Goal: Information Seeking & Learning: Find specific fact

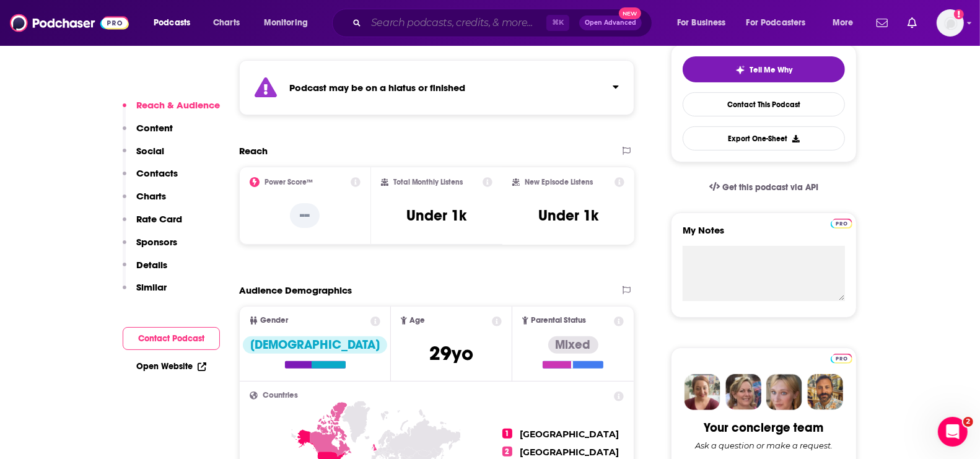
click at [390, 20] on input "Search podcasts, credits, & more..." at bounding box center [456, 23] width 180 height 20
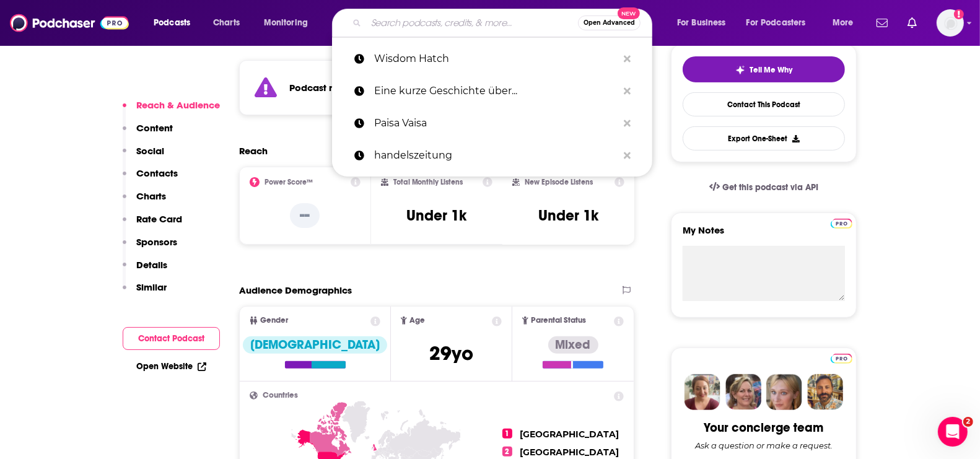
paste input "Money Talks CNA"
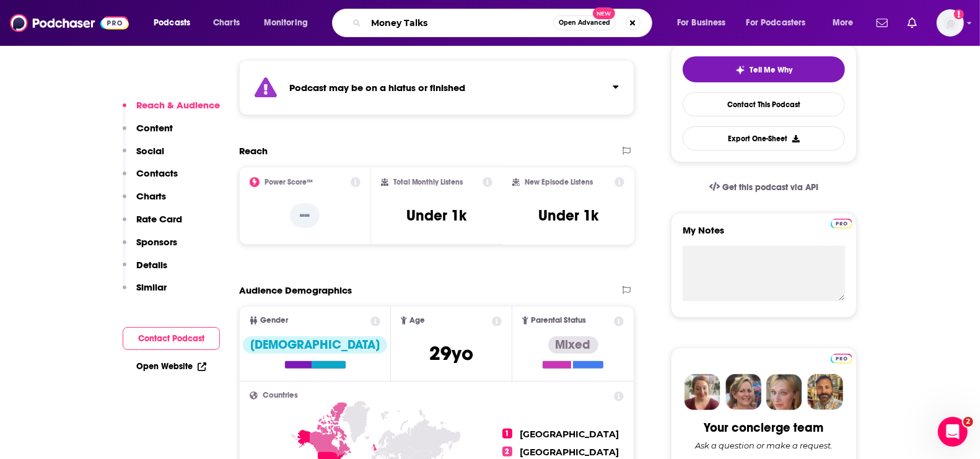
type input "Money Talks"
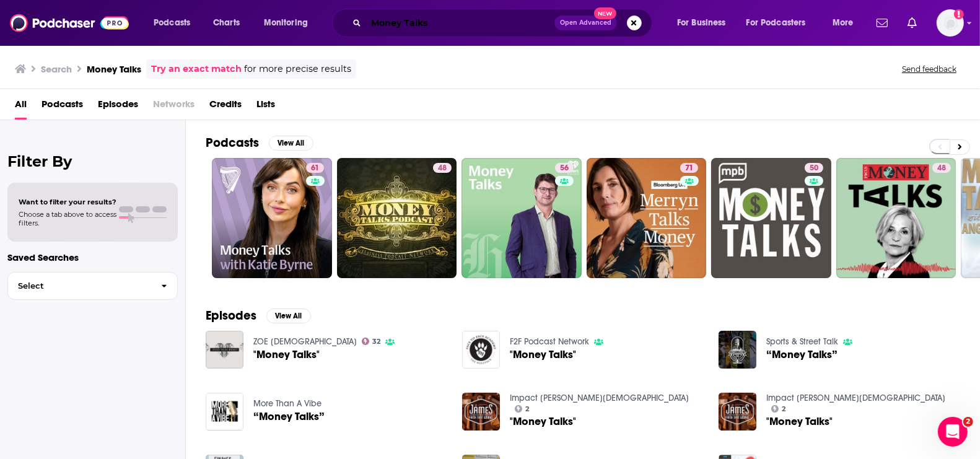
click at [446, 23] on input "Money Talks" at bounding box center [460, 23] width 188 height 20
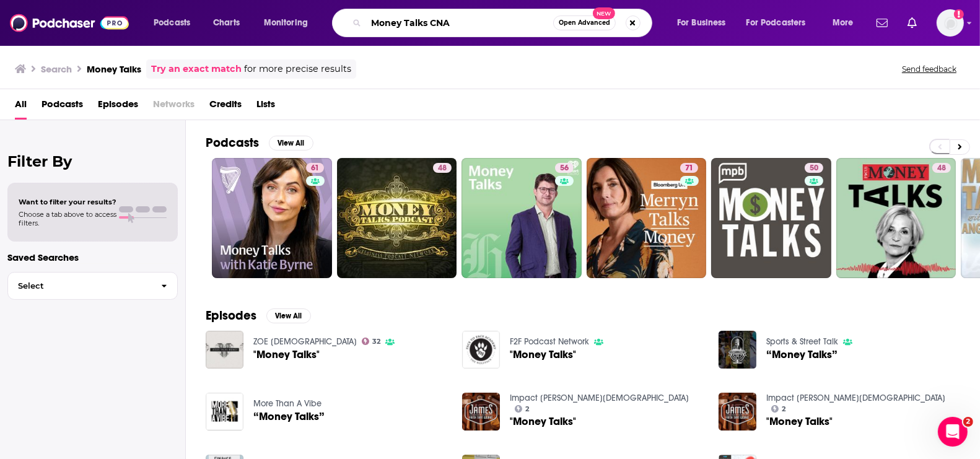
type input "Money Talks CNA"
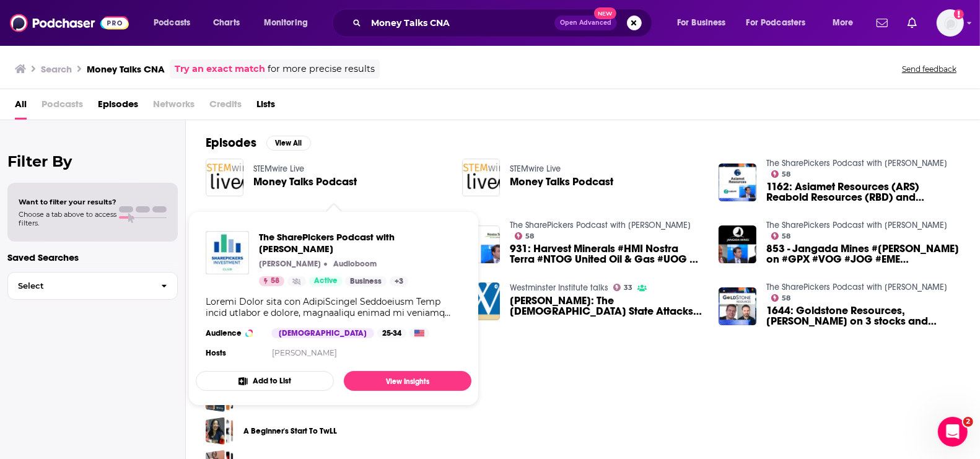
scroll to position [31, 0]
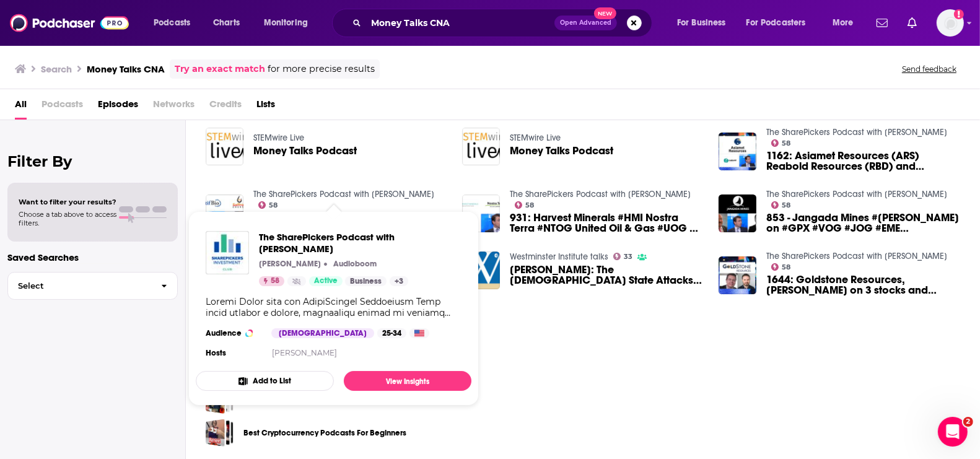
click at [456, 94] on div "All Podcasts Episodes Networks Credits Lists" at bounding box center [492, 106] width 955 height 25
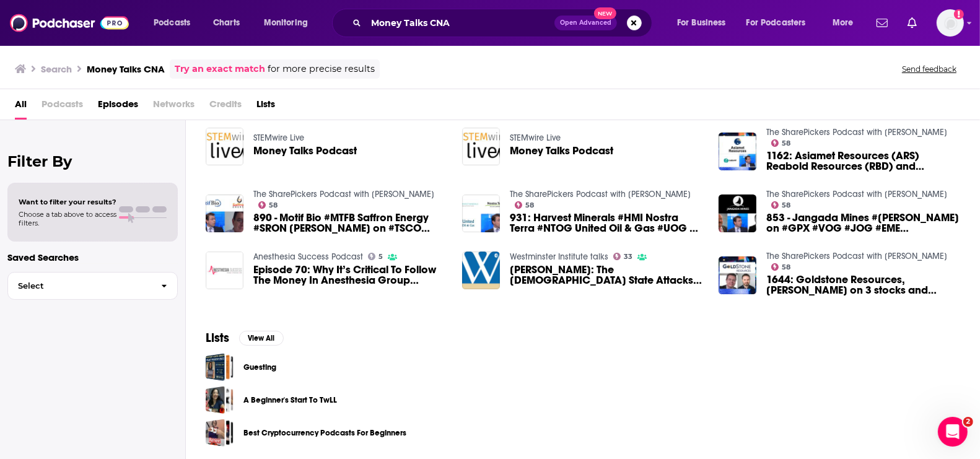
scroll to position [0, 0]
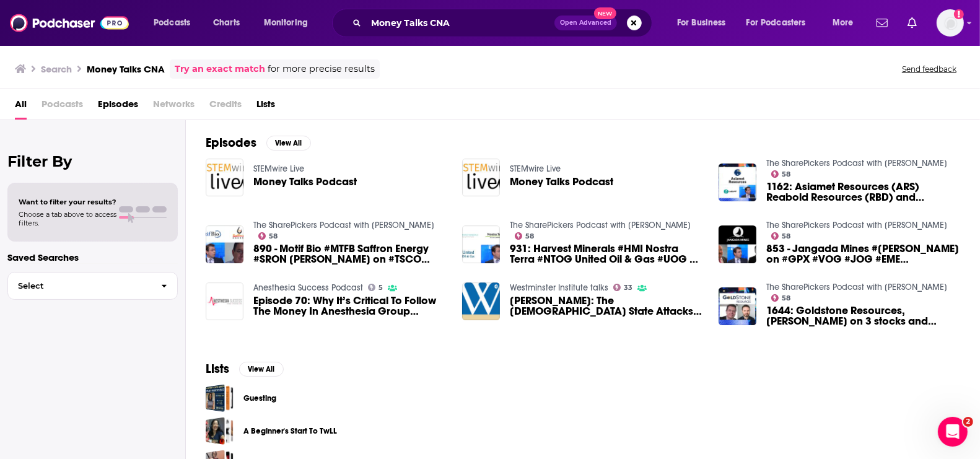
click at [50, 105] on span "Podcasts" at bounding box center [61, 106] width 41 height 25
click at [59, 100] on span "Podcasts" at bounding box center [61, 106] width 41 height 25
click at [59, 106] on span "Podcasts" at bounding box center [61, 106] width 41 height 25
click at [131, 72] on h3 "Money Talks CNA" at bounding box center [126, 69] width 78 height 12
click at [295, 181] on span "Money Talks Podcast" at bounding box center [304, 181] width 103 height 11
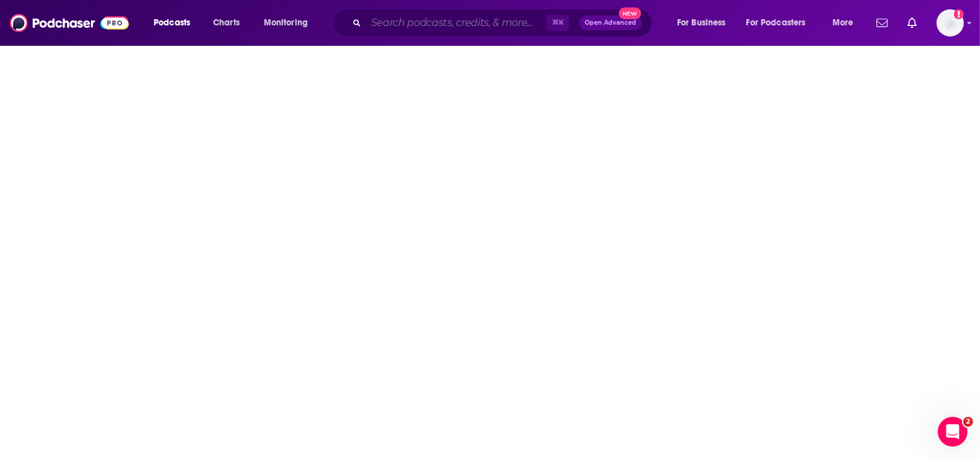
click at [396, 20] on input "Search podcasts, credits, & more..." at bounding box center [456, 23] width 180 height 20
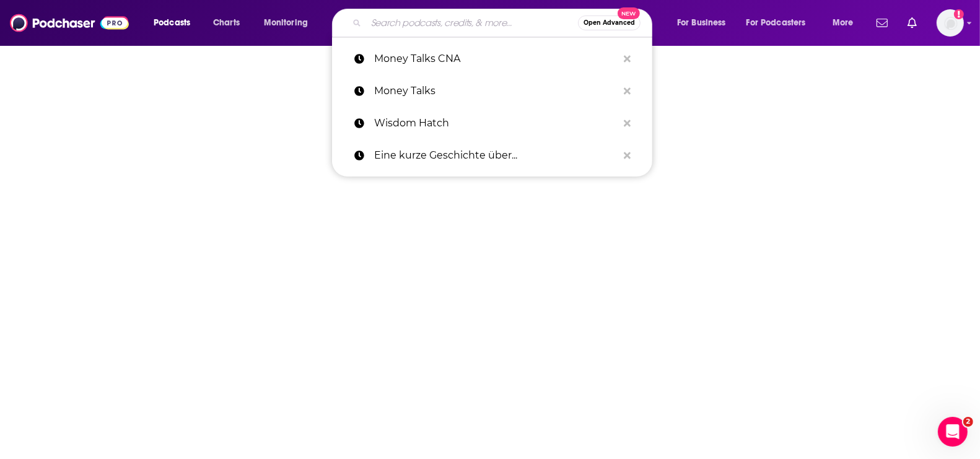
paste input "Money Talks CNA"
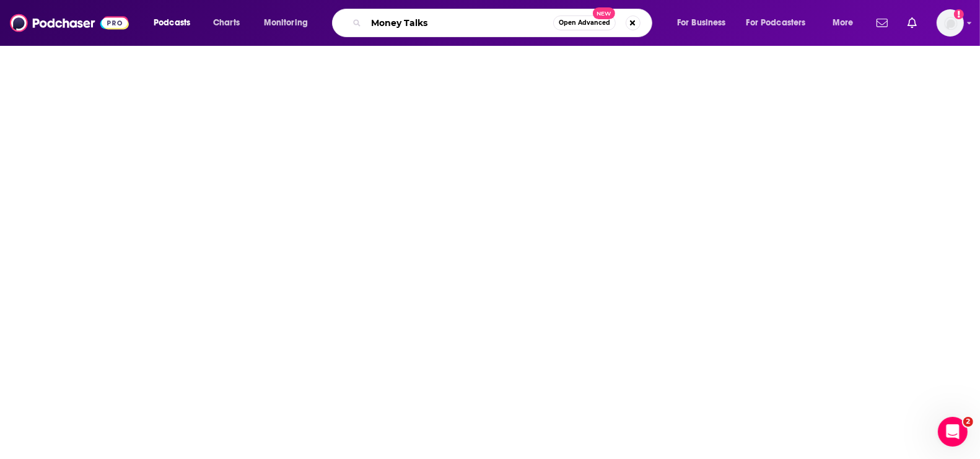
type input "Money Talks"
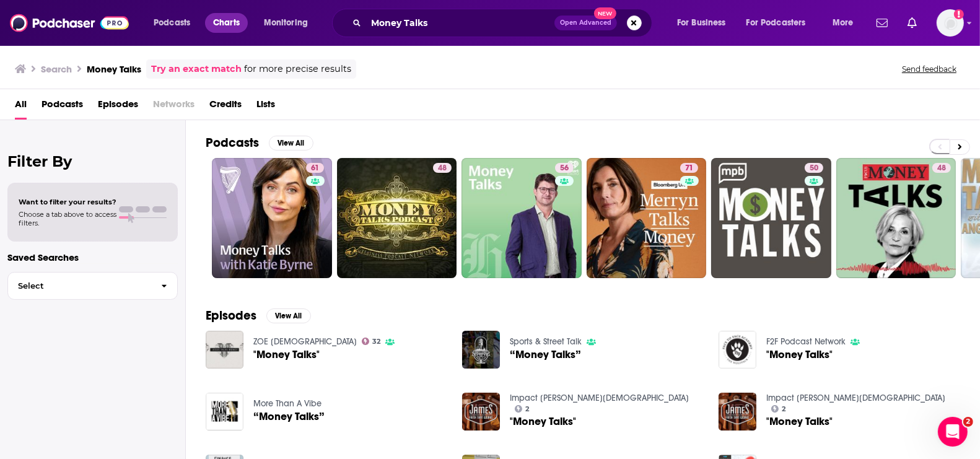
click at [224, 19] on span "Charts" at bounding box center [226, 22] width 27 height 17
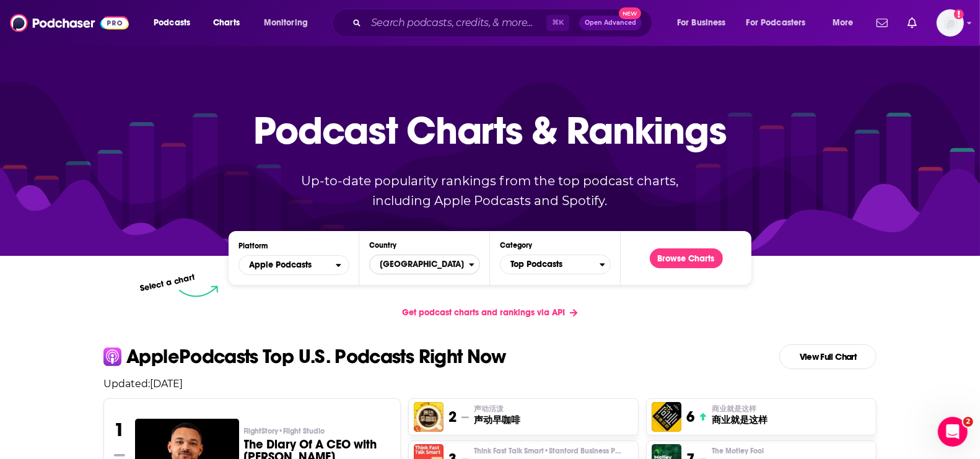
click at [421, 262] on span "[GEOGRAPHIC_DATA]" at bounding box center [419, 264] width 99 height 21
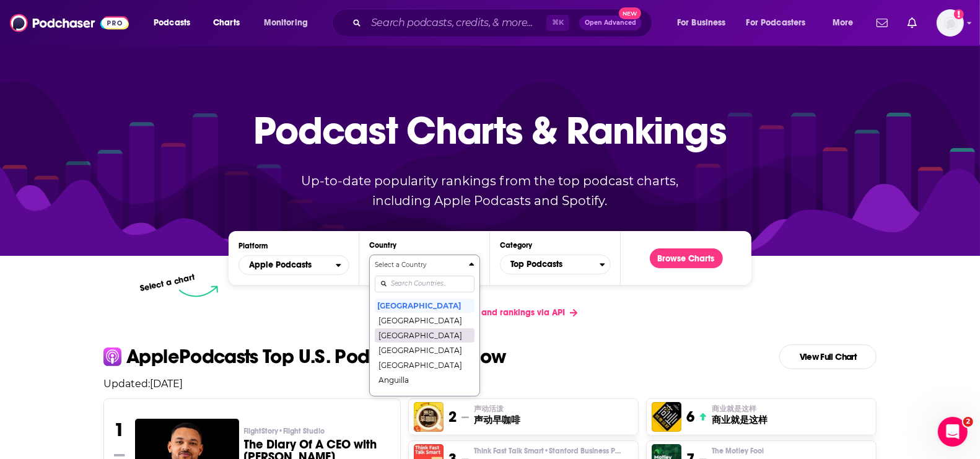
click at [418, 284] on div "Select a Country [GEOGRAPHIC_DATA] [GEOGRAPHIC_DATA] [GEOGRAPHIC_DATA] [GEOGRAP…" at bounding box center [425, 325] width 100 height 131
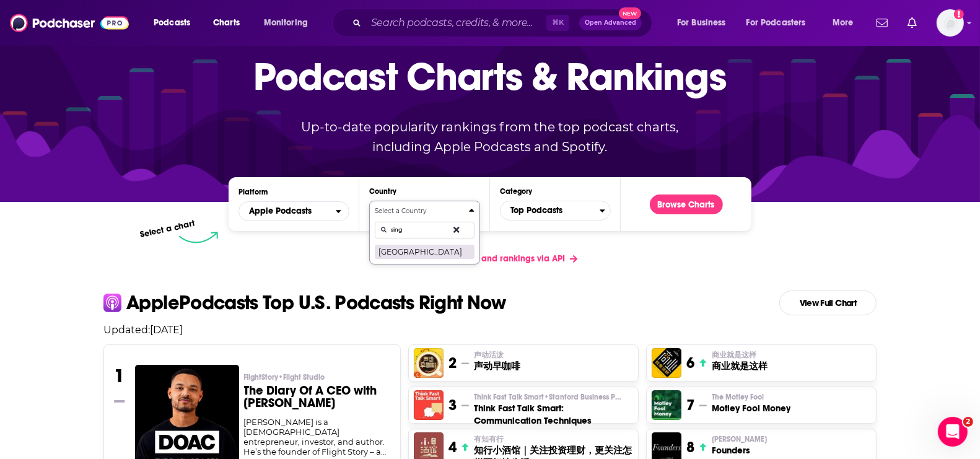
type input "sing"
click at [406, 246] on button "[GEOGRAPHIC_DATA]" at bounding box center [425, 251] width 100 height 15
click at [542, 212] on span "Top Podcasts" at bounding box center [549, 210] width 99 height 21
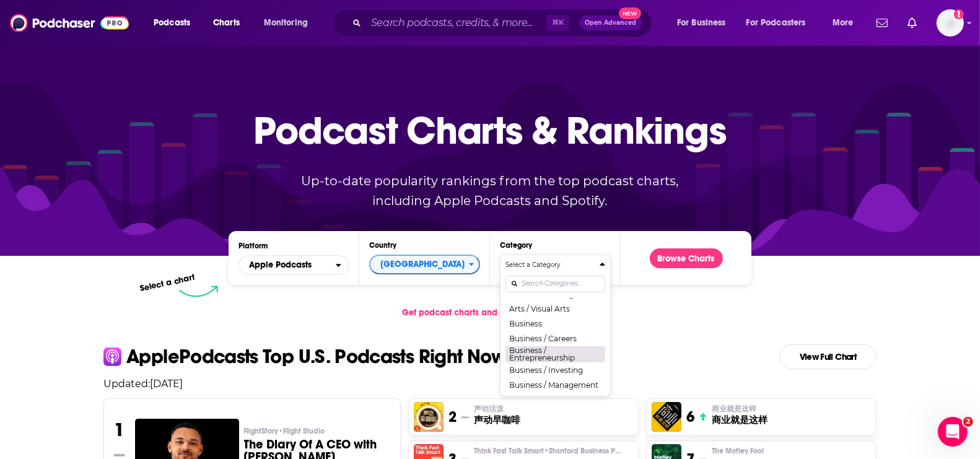
scroll to position [99, 0]
click at [536, 323] on button "Business" at bounding box center [555, 325] width 100 height 15
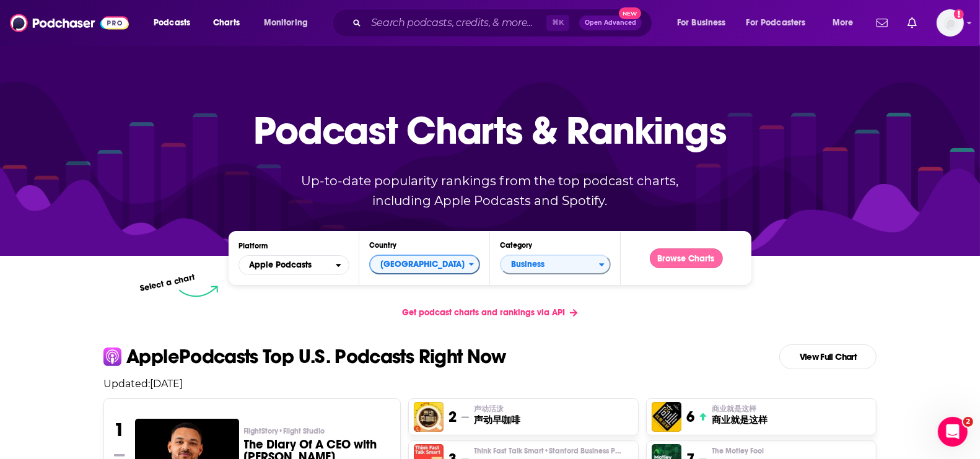
click at [697, 259] on button "Browse Charts" at bounding box center [686, 258] width 73 height 20
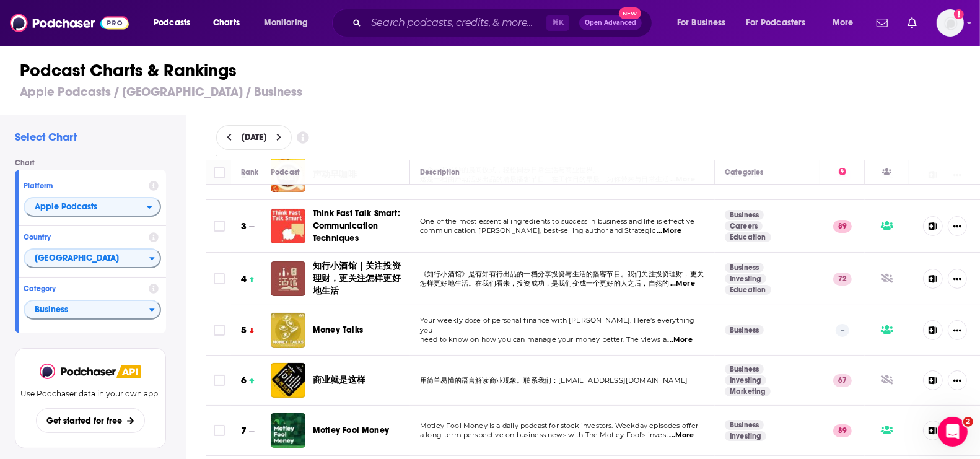
scroll to position [103, 0]
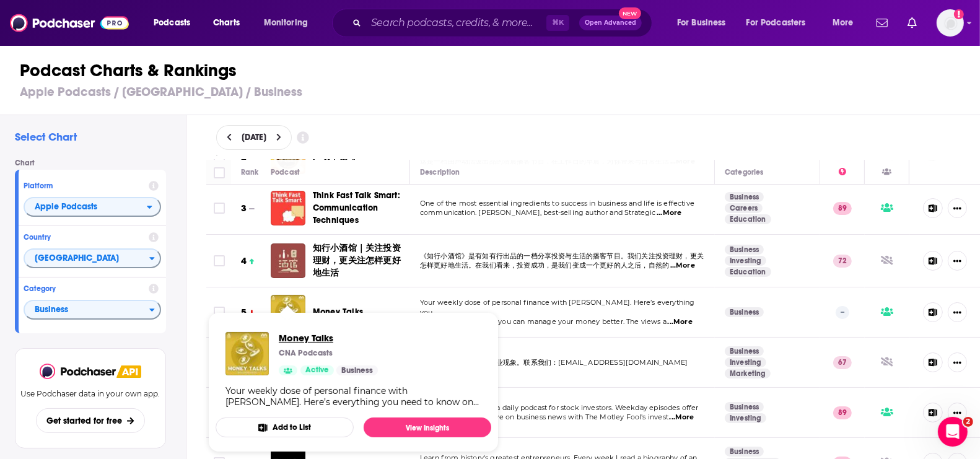
click at [302, 336] on span "Money Talks" at bounding box center [328, 338] width 99 height 12
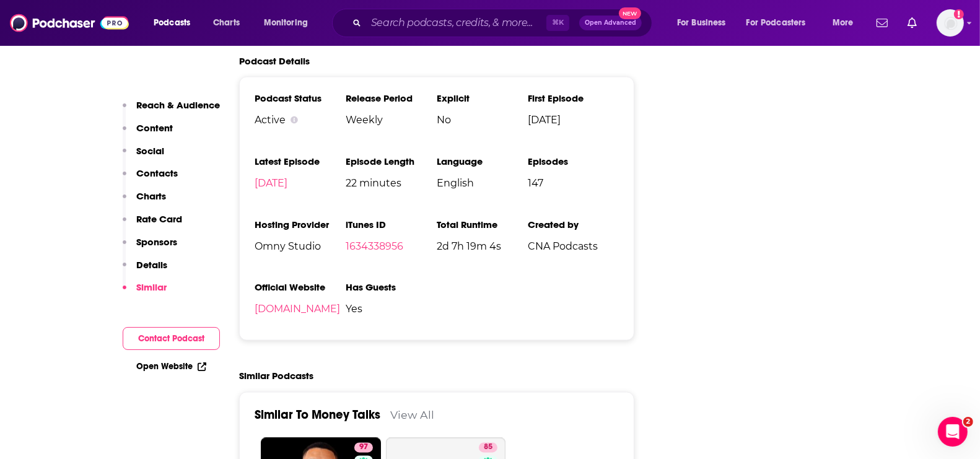
scroll to position [1857, 0]
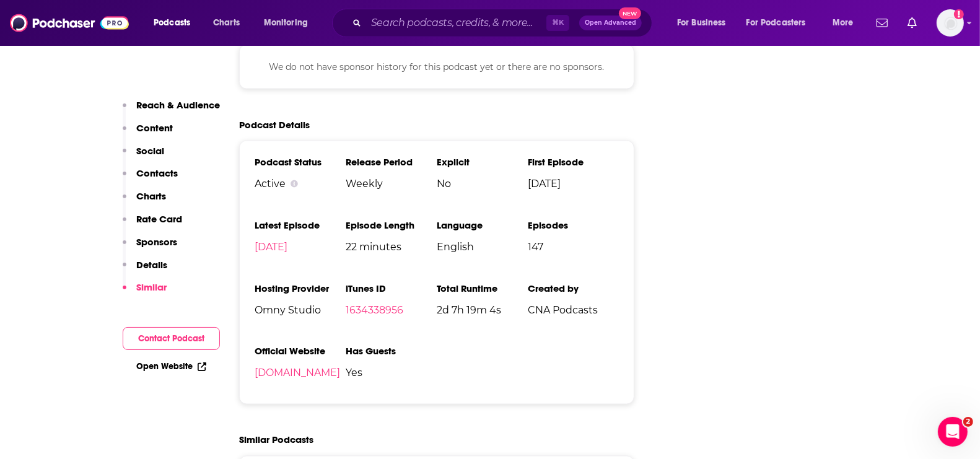
click at [569, 304] on span "CNA Podcasts" at bounding box center [573, 310] width 91 height 12
click at [579, 304] on span "CNA Podcasts" at bounding box center [573, 310] width 91 height 12
drag, startPoint x: 610, startPoint y: 255, endPoint x: 529, endPoint y: 253, distance: 81.1
click at [529, 304] on span "CNA Podcasts" at bounding box center [573, 310] width 91 height 12
copy span "CNA Podcasts"
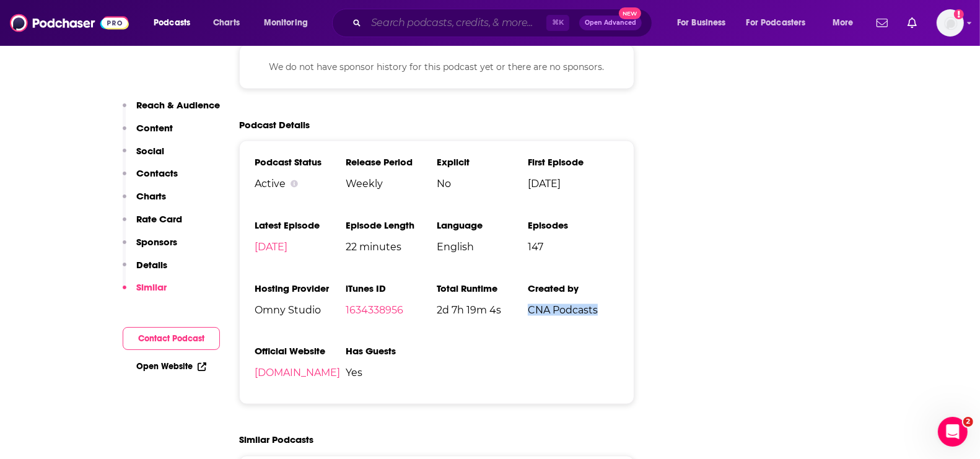
click at [428, 23] on input "Search podcasts, credits, & more..." at bounding box center [456, 23] width 180 height 20
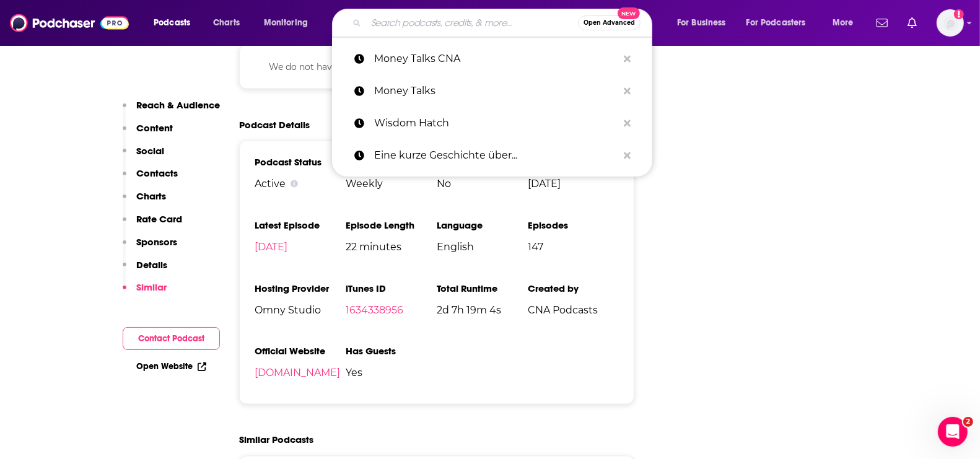
paste input "Who We Are with [PERSON_NAME]"
type input "Who We Are with [PERSON_NAME]"
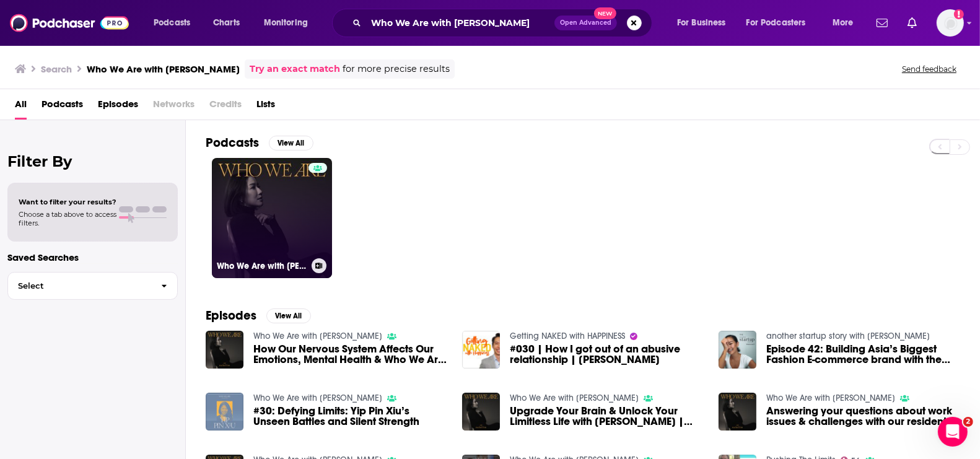
click at [281, 214] on link "Who We Are with [PERSON_NAME]" at bounding box center [272, 218] width 120 height 120
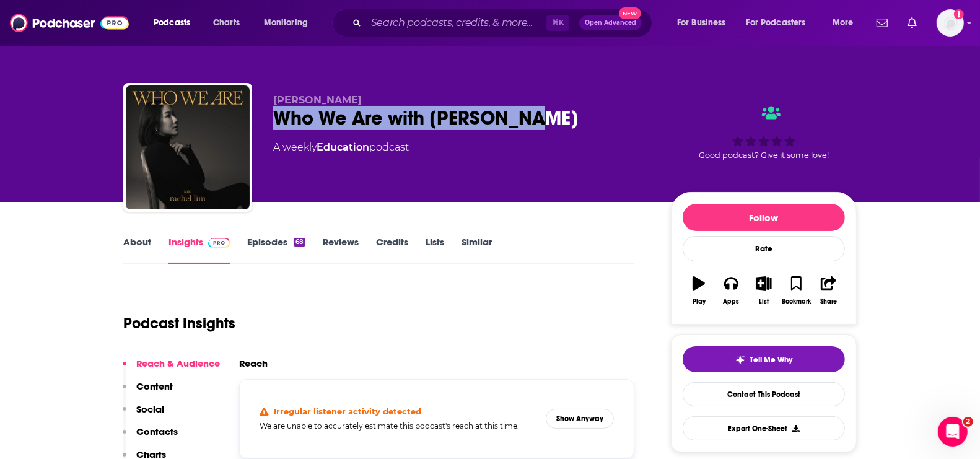
drag, startPoint x: 272, startPoint y: 111, endPoint x: 546, endPoint y: 115, distance: 273.8
click at [546, 115] on div "[PERSON_NAME] Who We Are with [PERSON_NAME] A weekly Education podcast Good pod…" at bounding box center [489, 150] width 733 height 134
copy div "Who We Are with [PERSON_NAME]"
click at [184, 247] on link "Insights" at bounding box center [198, 250] width 61 height 28
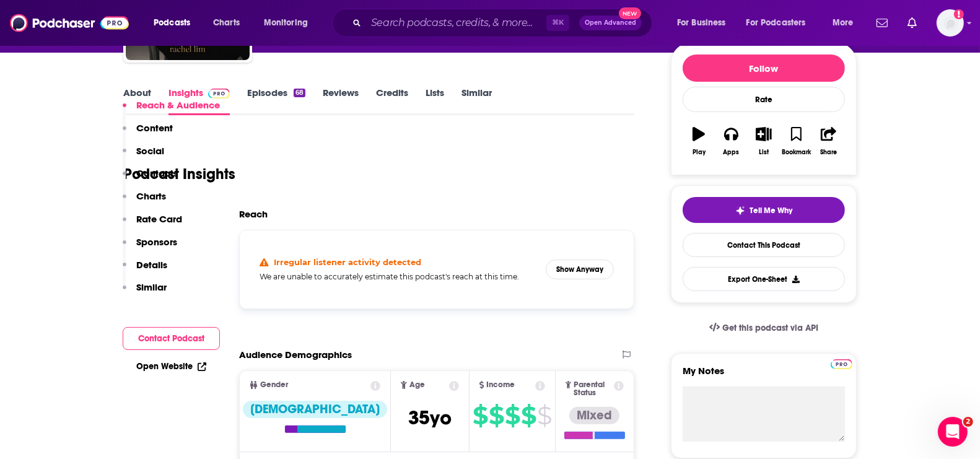
scroll to position [307, 0]
